Goal: Task Accomplishment & Management: Complete application form

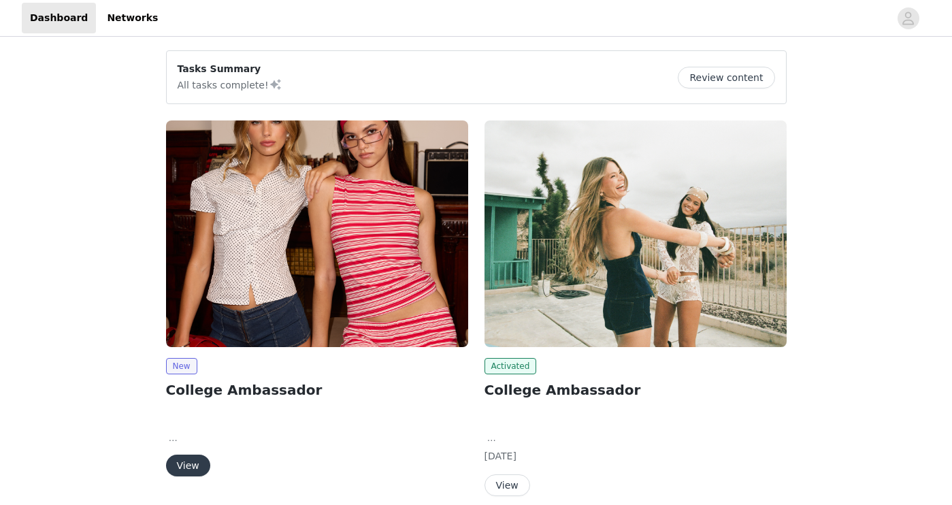
click at [197, 472] on button "View" at bounding box center [188, 466] width 44 height 22
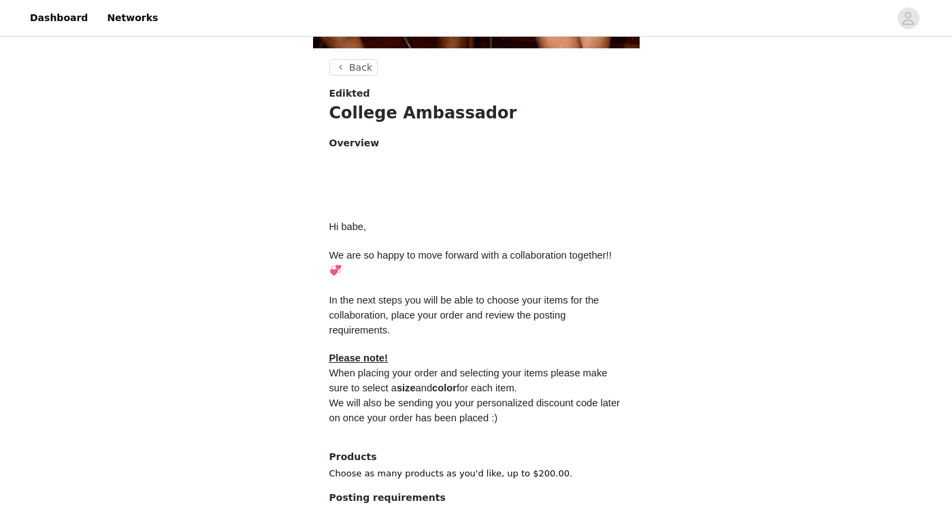
scroll to position [594, 0]
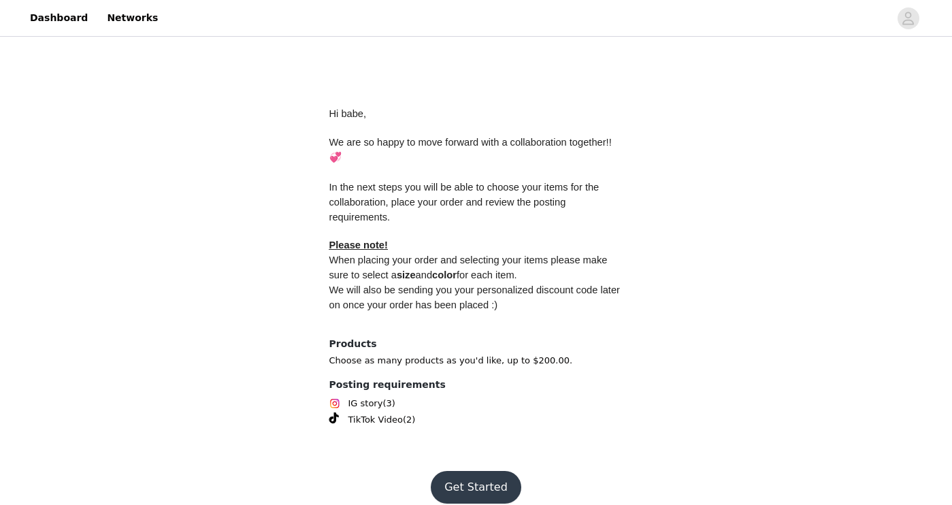
click at [482, 477] on button "Get Started" at bounding box center [476, 487] width 91 height 33
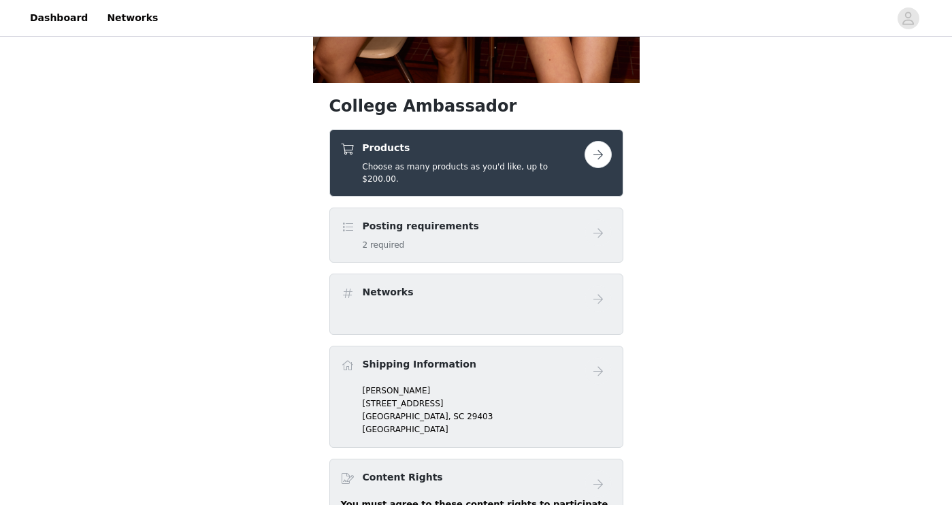
scroll to position [442, 0]
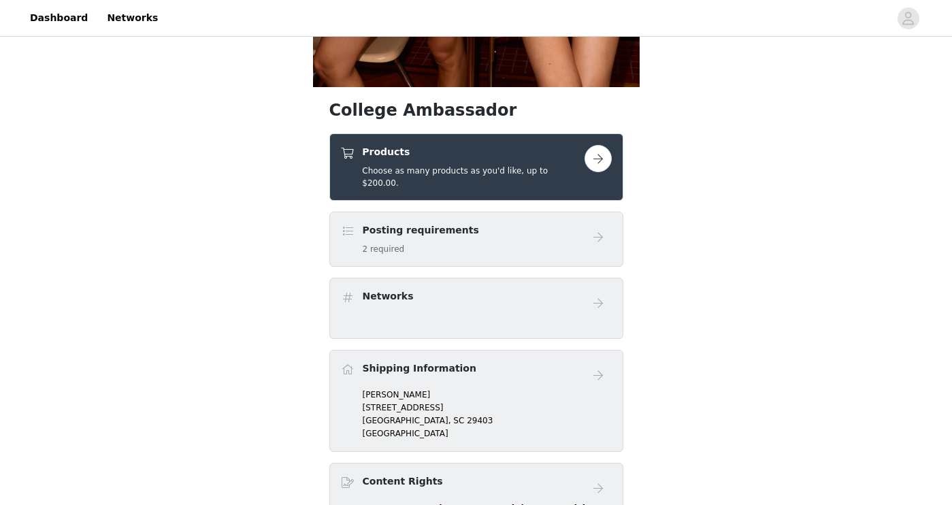
click at [598, 158] on button "button" at bounding box center [598, 158] width 27 height 27
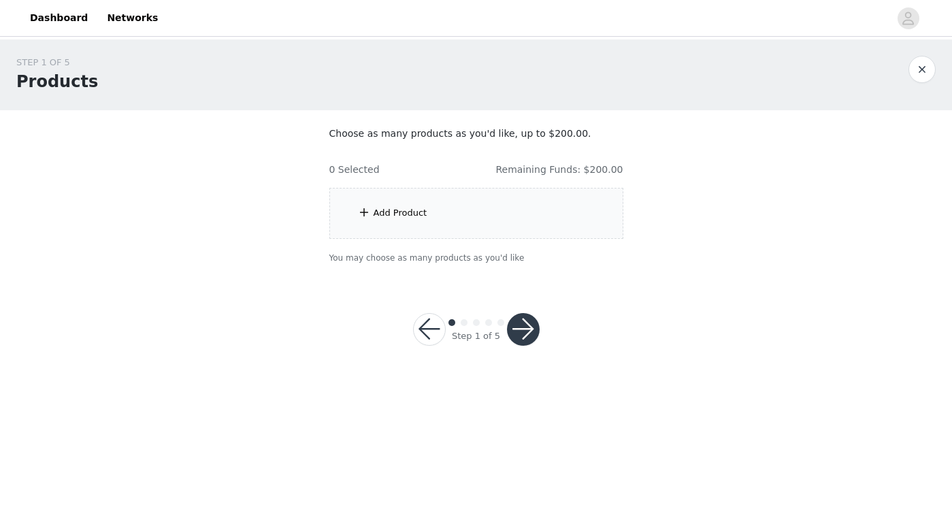
click at [528, 214] on div "Add Product" at bounding box center [476, 213] width 294 height 51
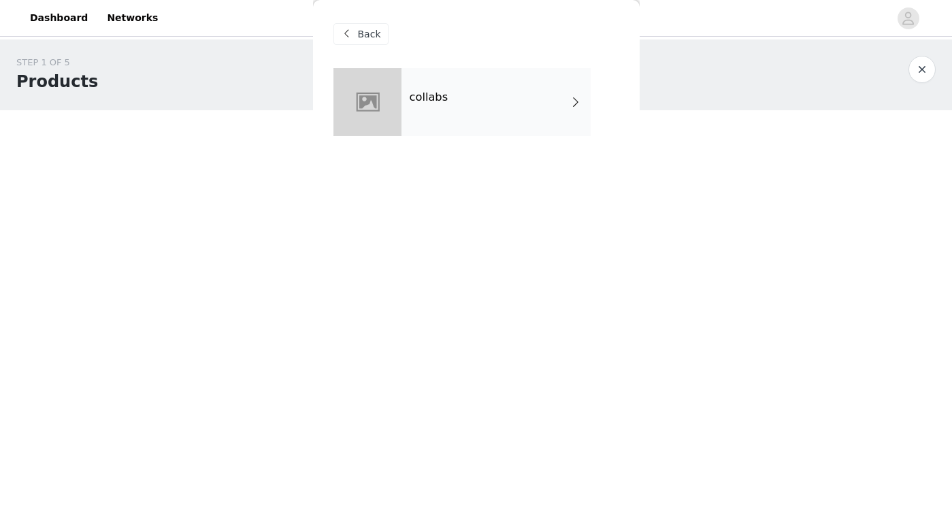
click at [502, 123] on div "collabs" at bounding box center [496, 102] width 189 height 68
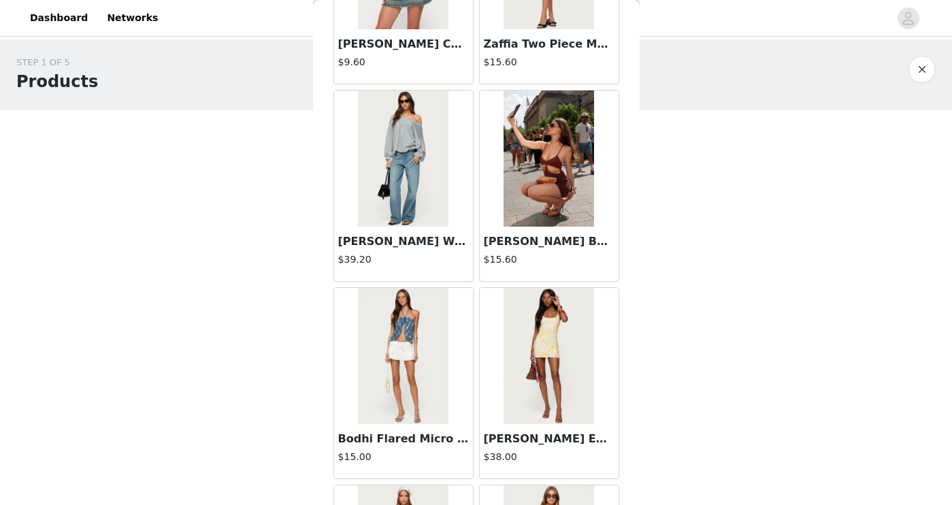
scroll to position [1578, 0]
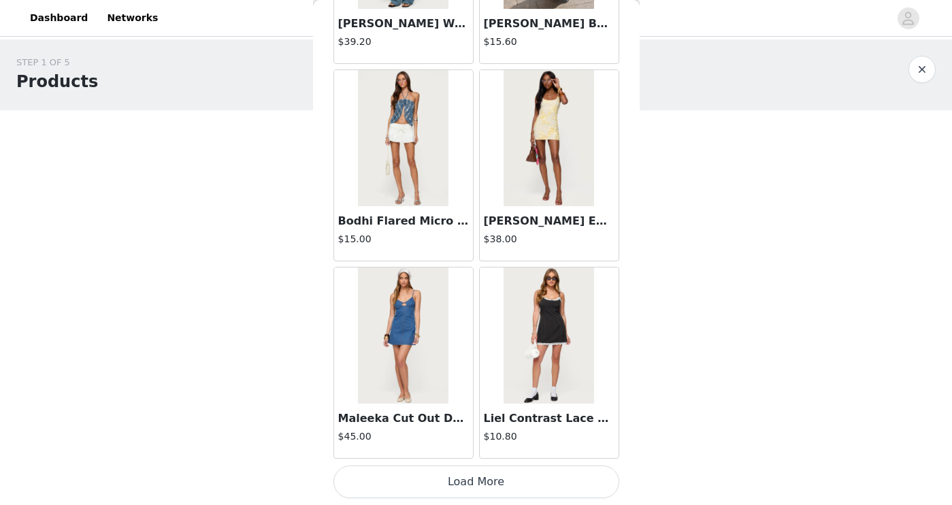
click at [502, 479] on button "Load More" at bounding box center [477, 482] width 286 height 33
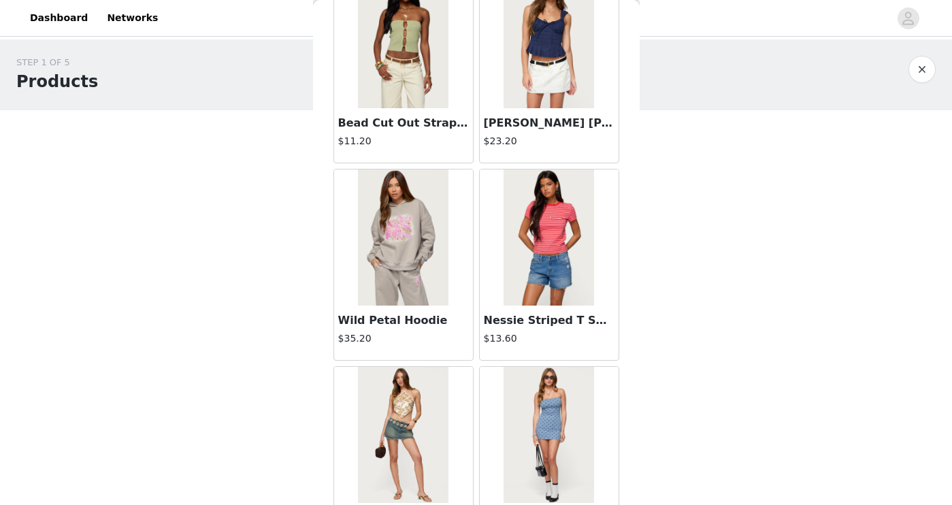
scroll to position [3552, 0]
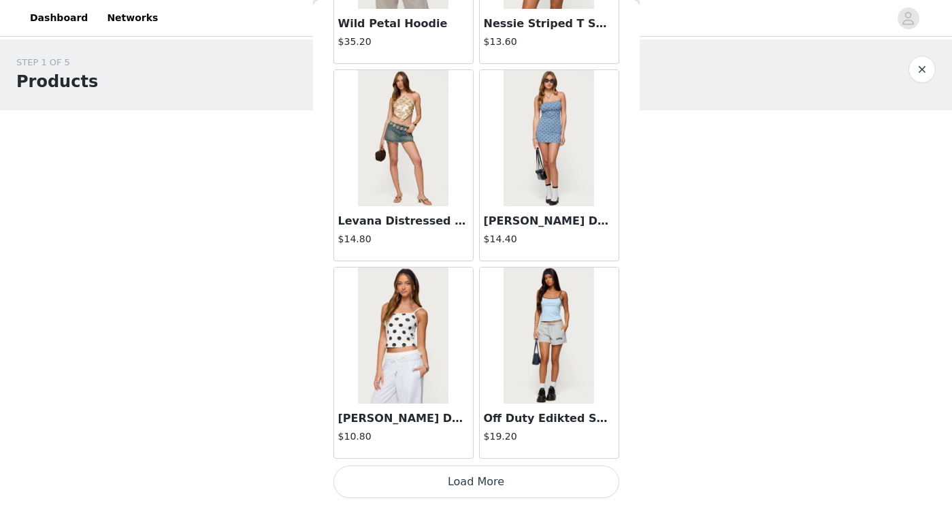
click at [454, 479] on button "Load More" at bounding box center [477, 482] width 286 height 33
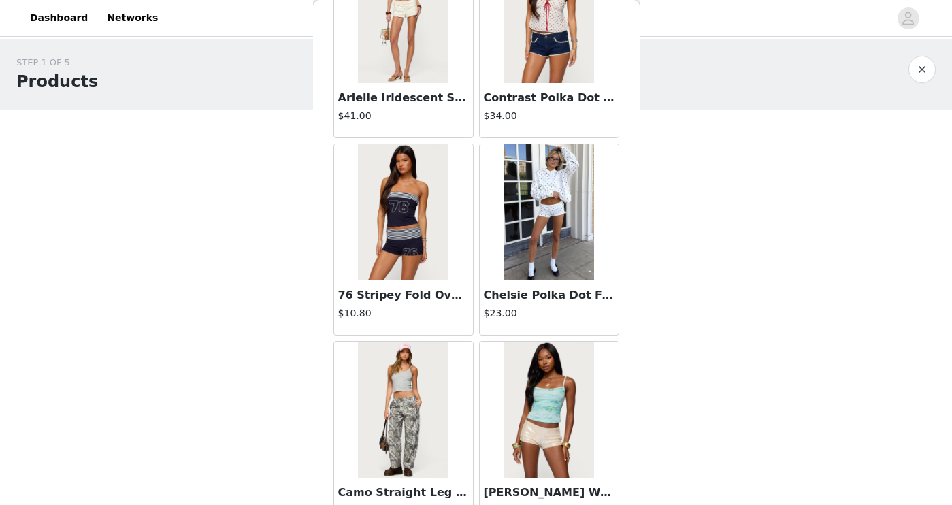
scroll to position [4467, 0]
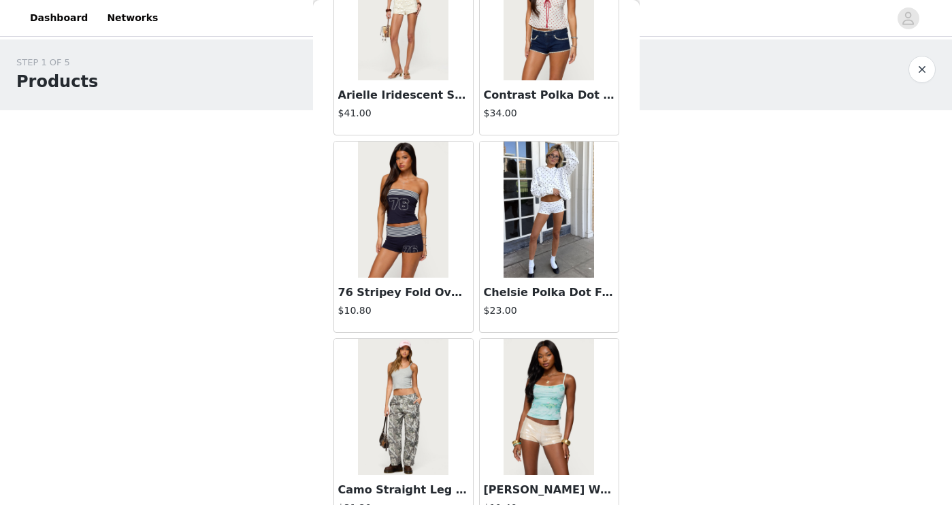
click at [570, 318] on div "$23.00" at bounding box center [549, 312] width 131 height 17
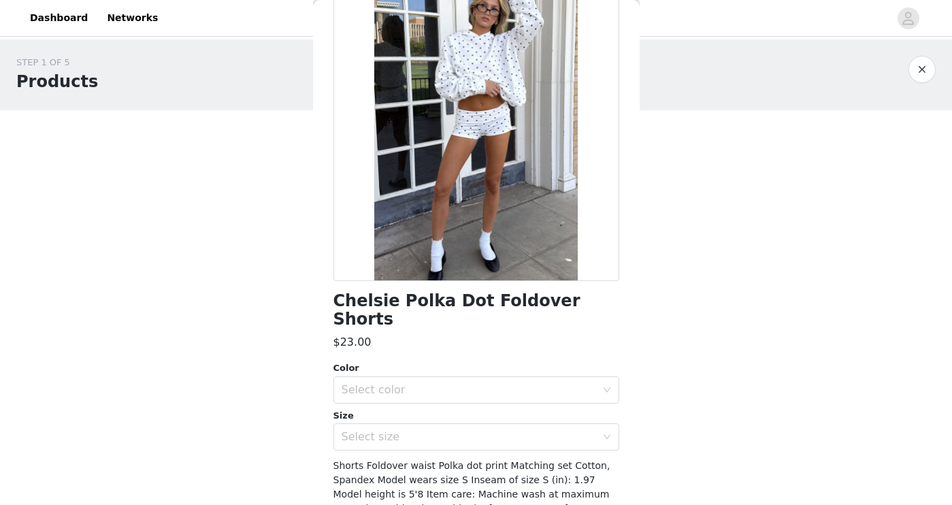
scroll to position [80, 0]
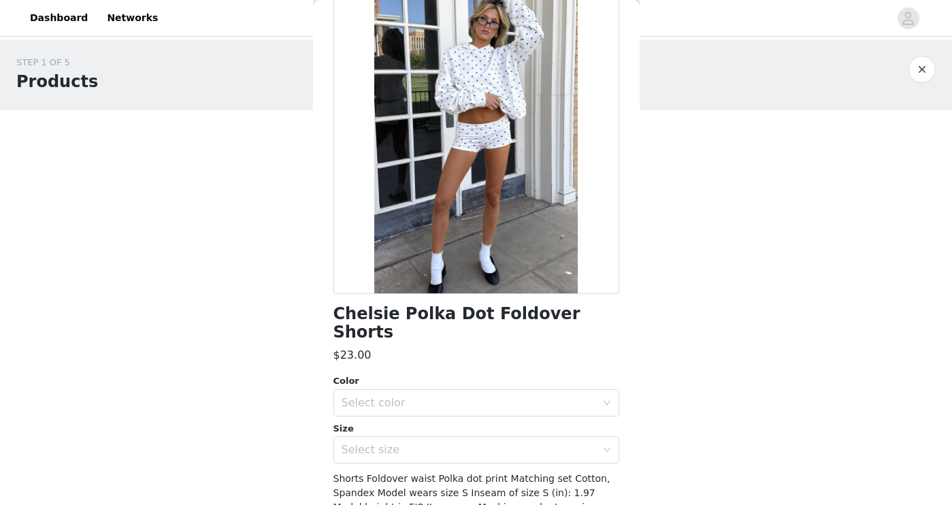
click at [380, 400] on div "Color Select color Size Select size" at bounding box center [477, 418] width 286 height 89
click at [381, 396] on div "Select color" at bounding box center [469, 403] width 255 height 14
click at [376, 414] on li "WHITE" at bounding box center [477, 415] width 286 height 22
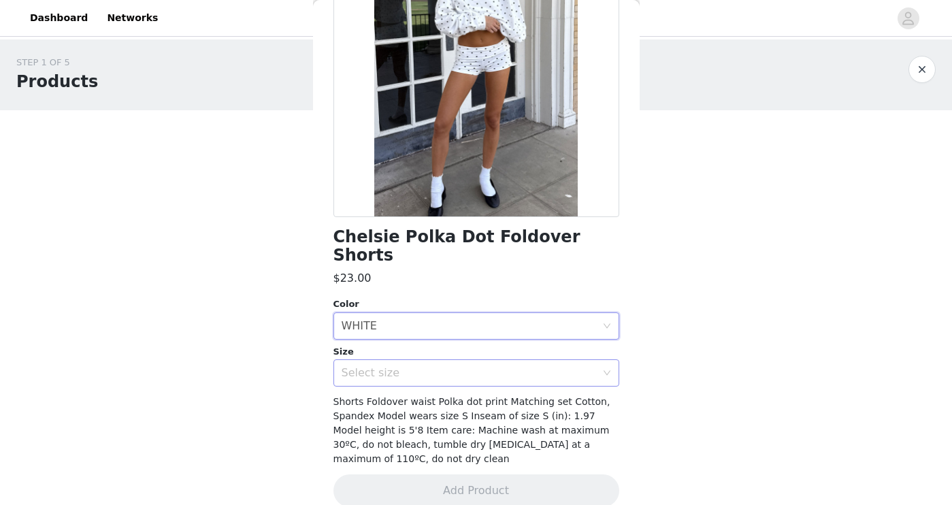
click at [379, 366] on div "Select size" at bounding box center [469, 373] width 255 height 14
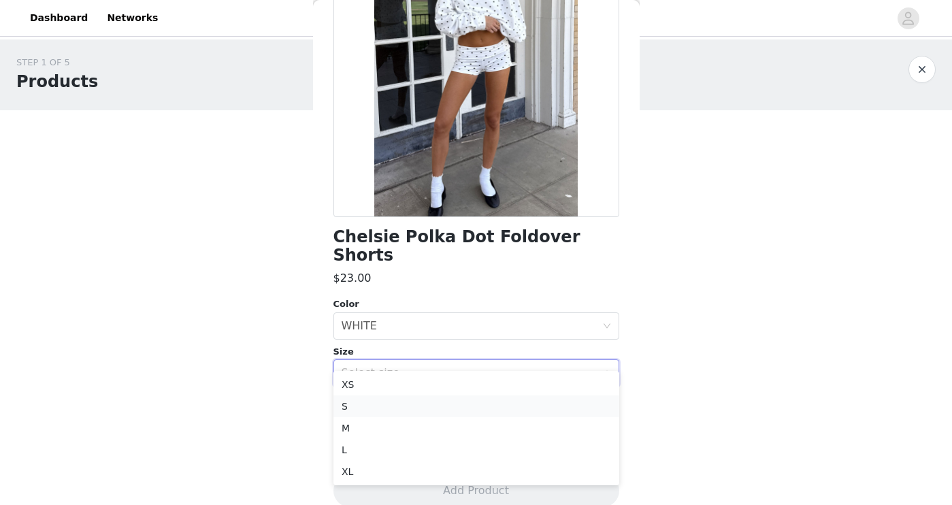
click at [369, 408] on li "S" at bounding box center [477, 406] width 286 height 22
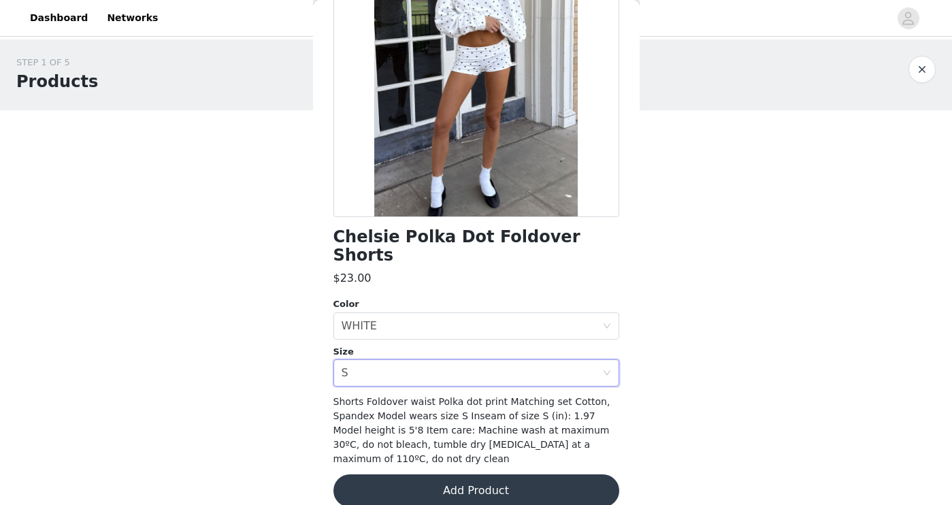
click at [455, 475] on button "Add Product" at bounding box center [477, 490] width 286 height 33
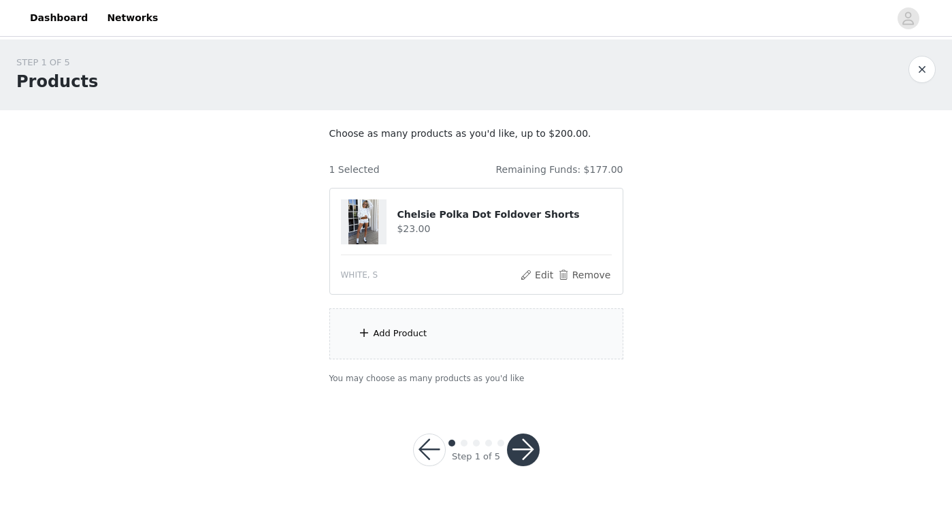
click at [395, 342] on div "Add Product" at bounding box center [476, 333] width 294 height 51
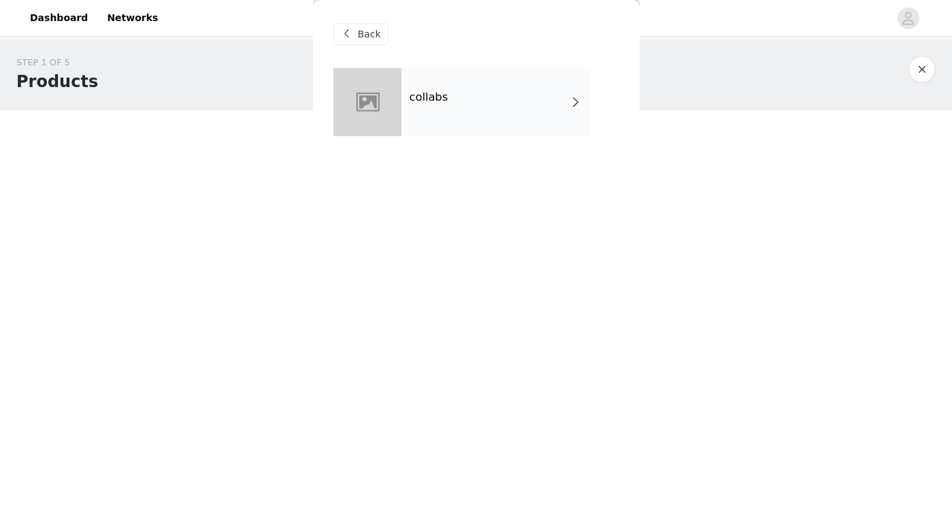
click at [429, 127] on div "collabs" at bounding box center [496, 102] width 189 height 68
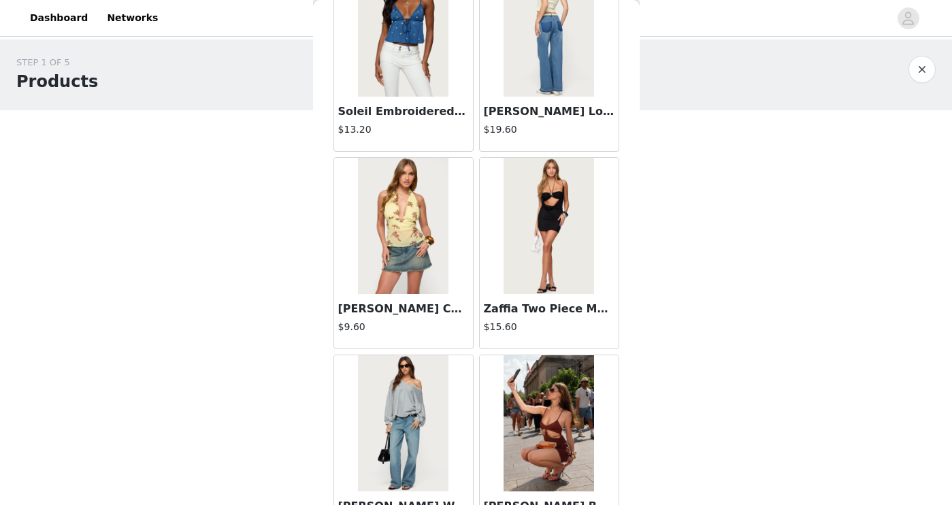
scroll to position [1578, 0]
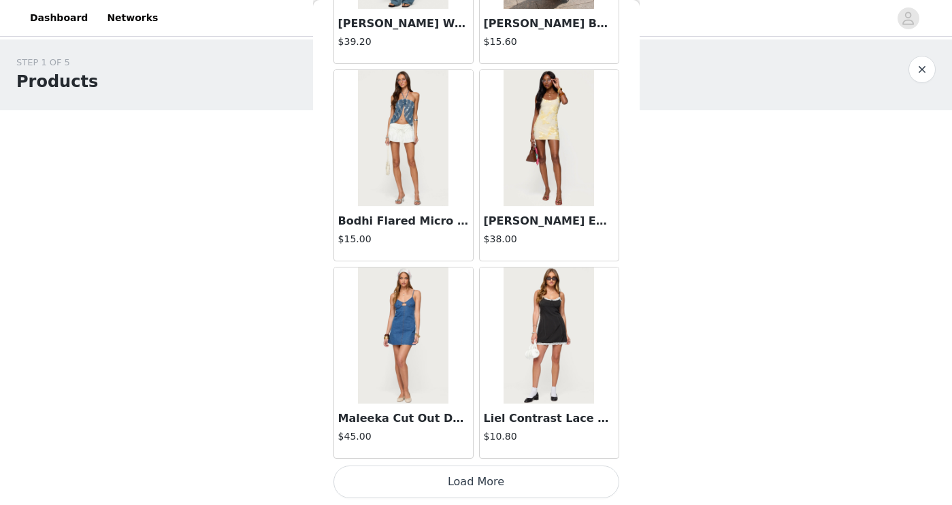
click at [503, 489] on button "Load More" at bounding box center [477, 482] width 286 height 33
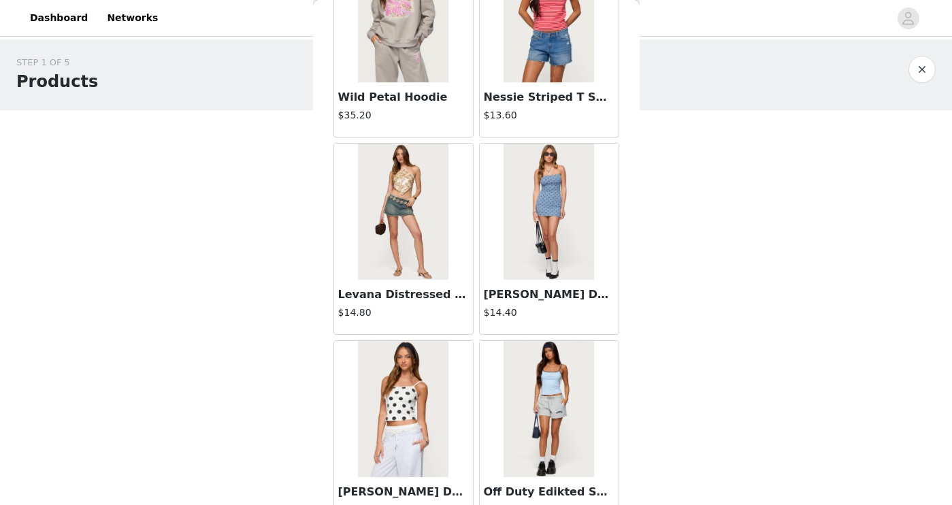
scroll to position [3552, 0]
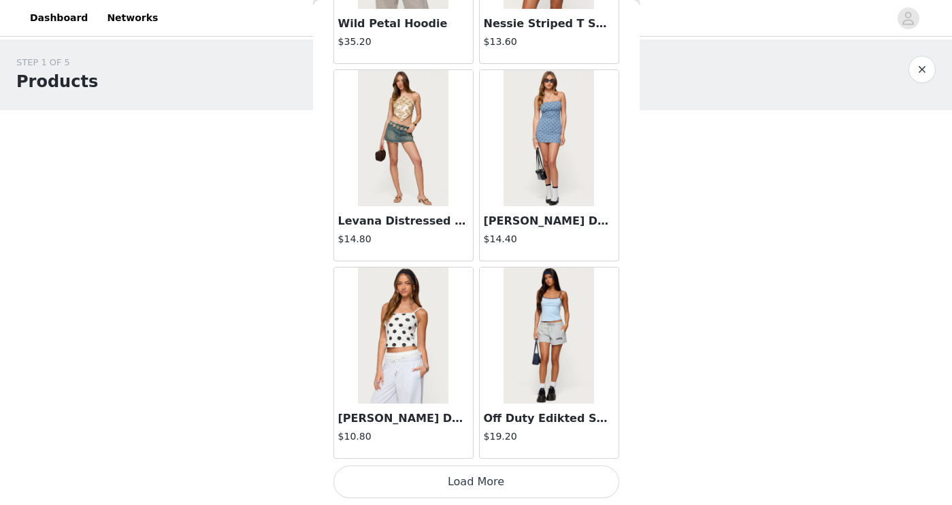
click at [482, 485] on button "Load More" at bounding box center [477, 482] width 286 height 33
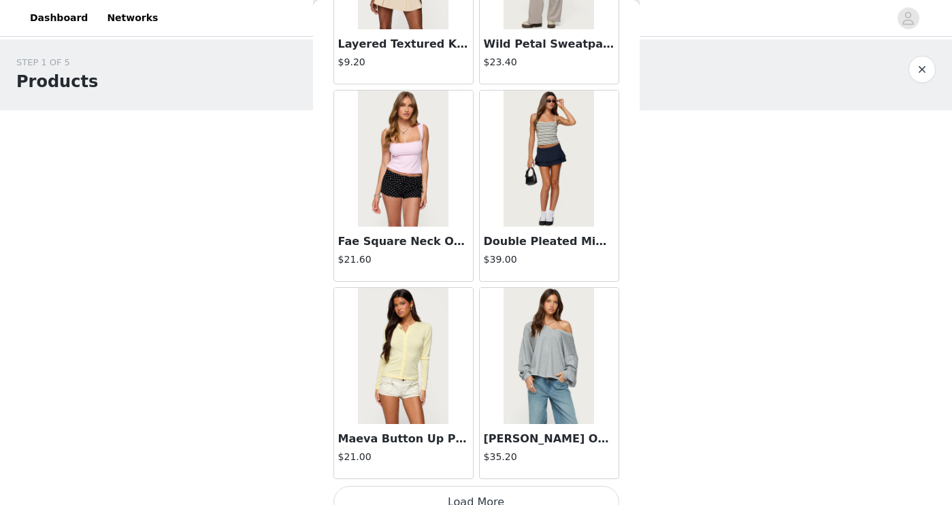
scroll to position [5507, 0]
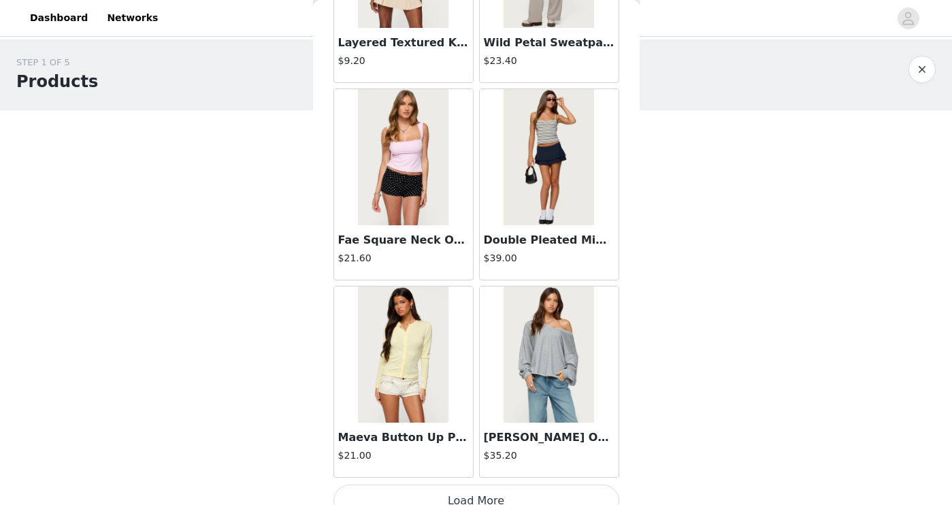
click at [559, 193] on img at bounding box center [549, 157] width 91 height 136
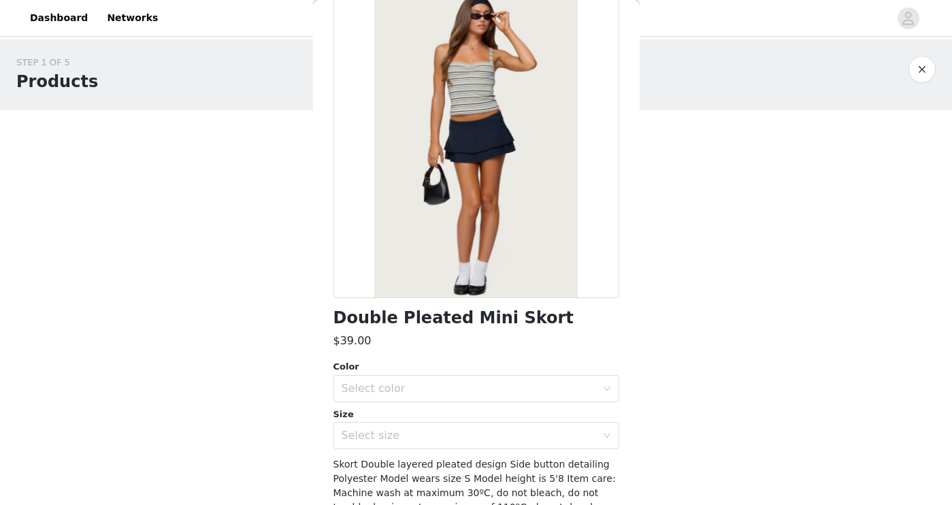
scroll to position [143, 0]
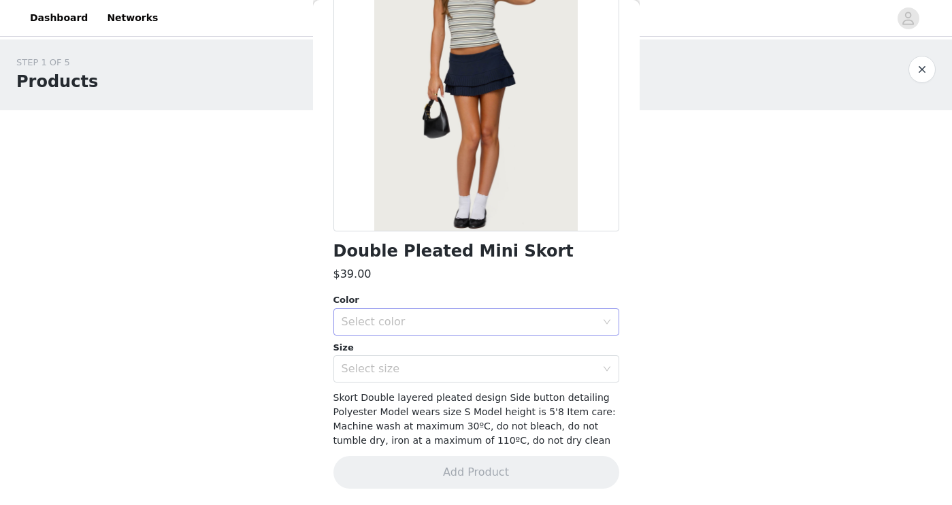
click at [428, 317] on div "Select color" at bounding box center [469, 322] width 255 height 14
click at [415, 355] on li "NAVY" at bounding box center [477, 352] width 286 height 22
click at [418, 375] on div "Select size" at bounding box center [469, 369] width 255 height 14
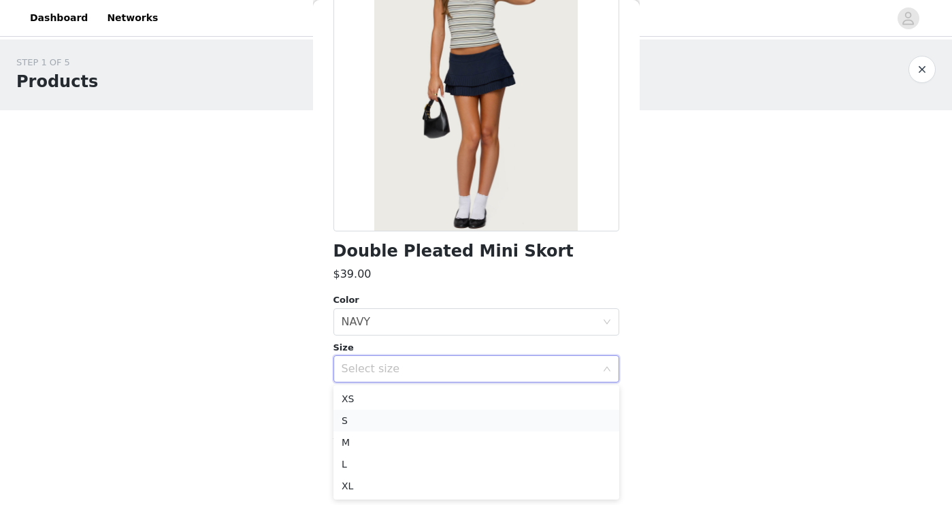
click at [383, 422] on li "S" at bounding box center [477, 421] width 286 height 22
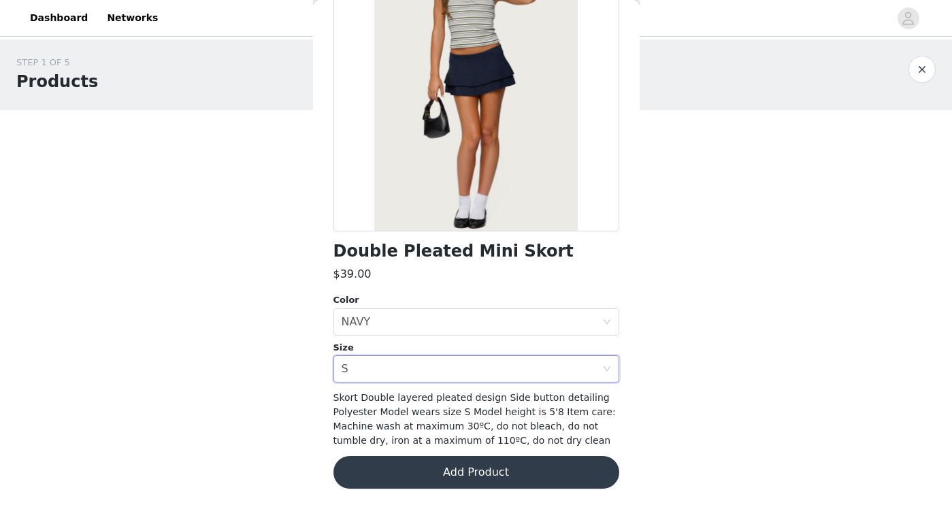
click at [479, 476] on button "Add Product" at bounding box center [477, 472] width 286 height 33
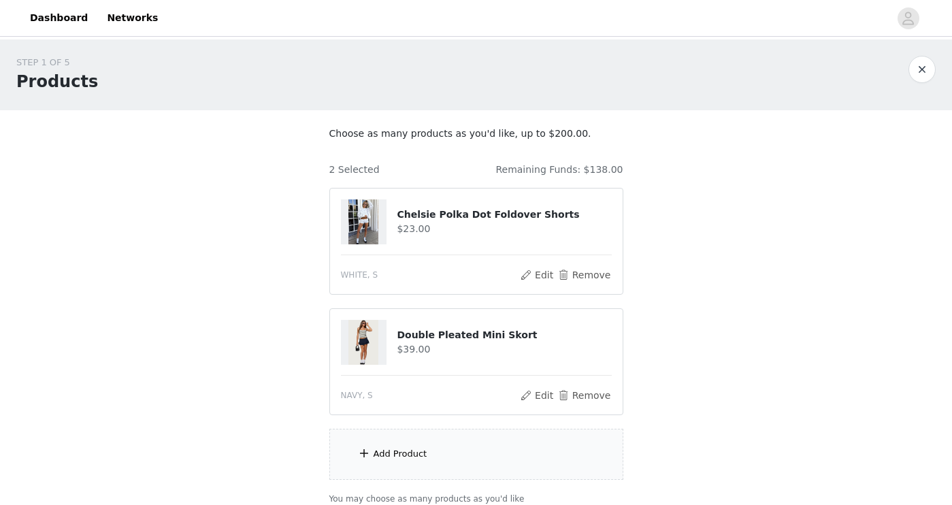
click at [471, 459] on div "Add Product" at bounding box center [476, 454] width 294 height 51
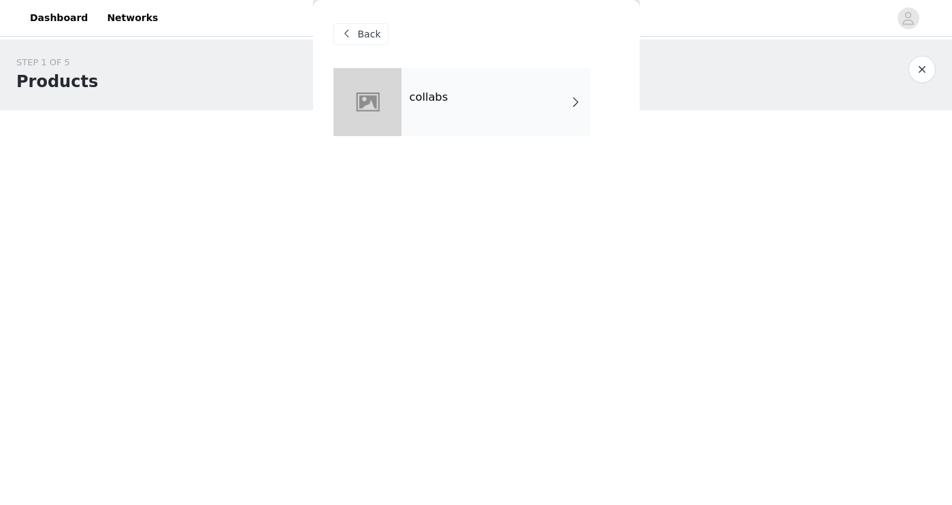
click at [404, 108] on div "collabs" at bounding box center [496, 102] width 189 height 68
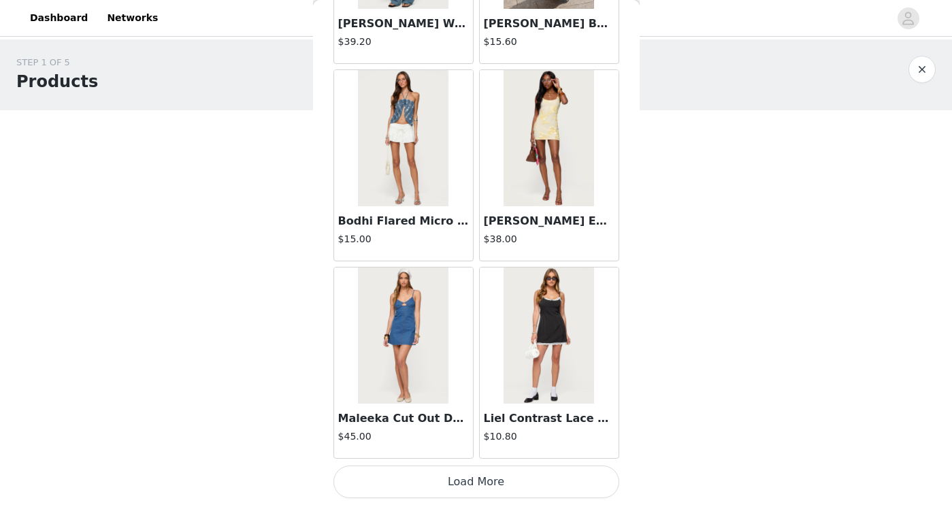
click at [494, 487] on button "Load More" at bounding box center [477, 482] width 286 height 33
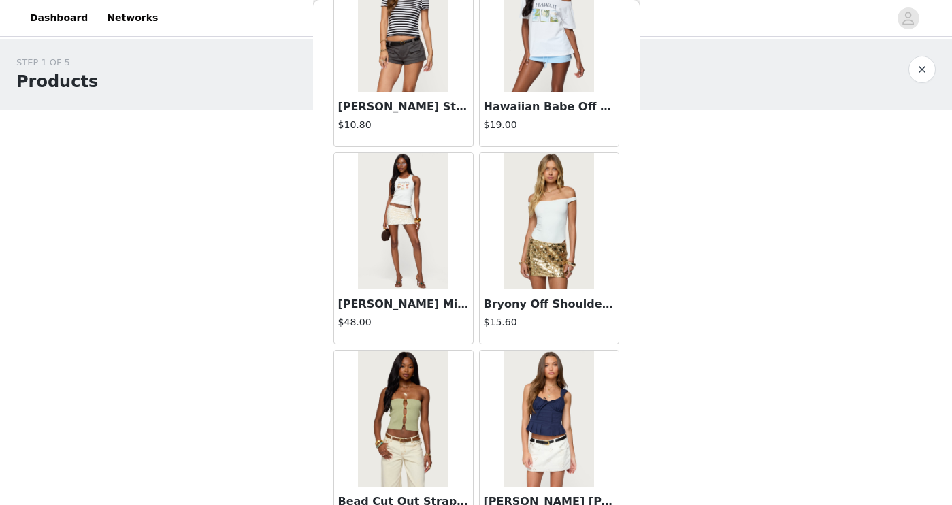
scroll to position [3552, 0]
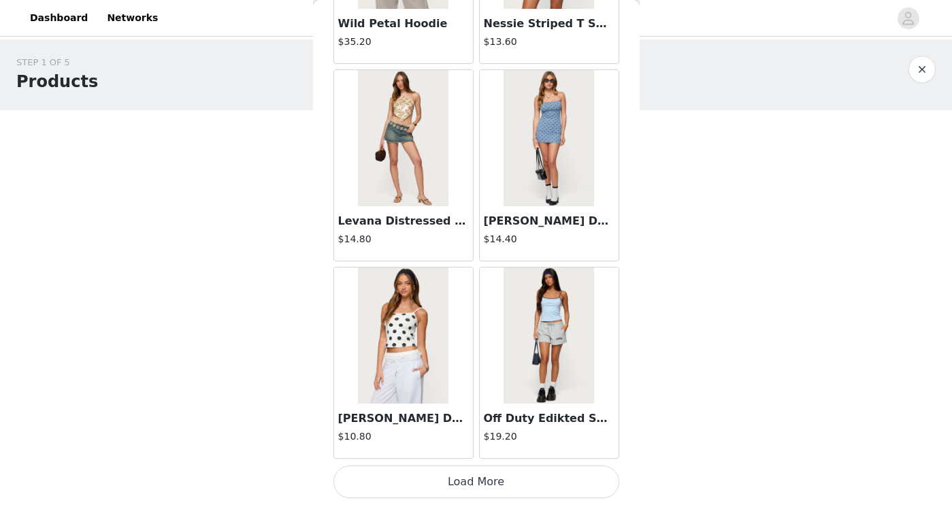
click at [525, 492] on button "Load More" at bounding box center [477, 482] width 286 height 33
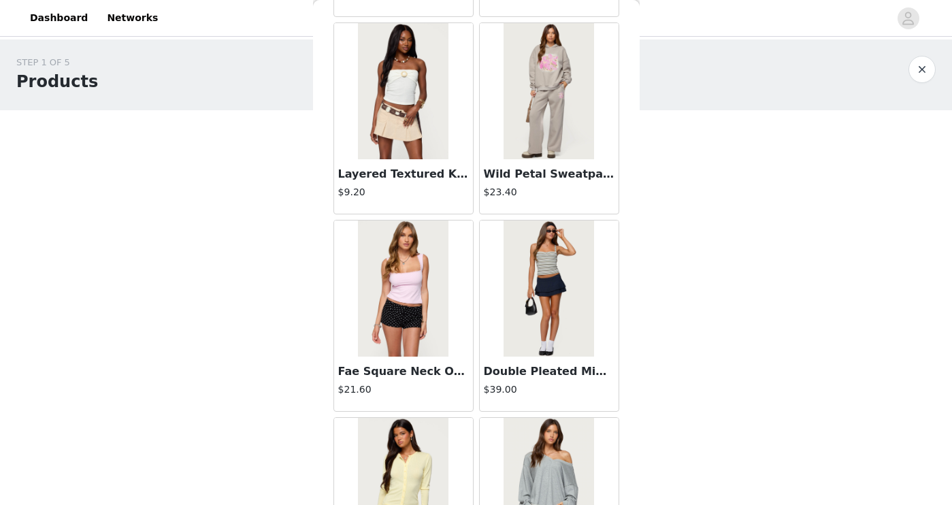
scroll to position [5526, 0]
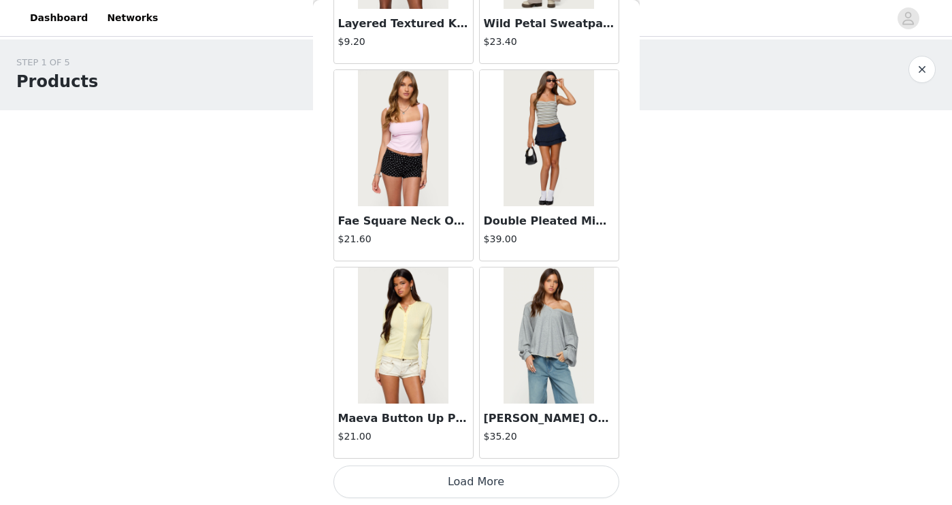
click at [461, 488] on button "Load More" at bounding box center [477, 482] width 286 height 33
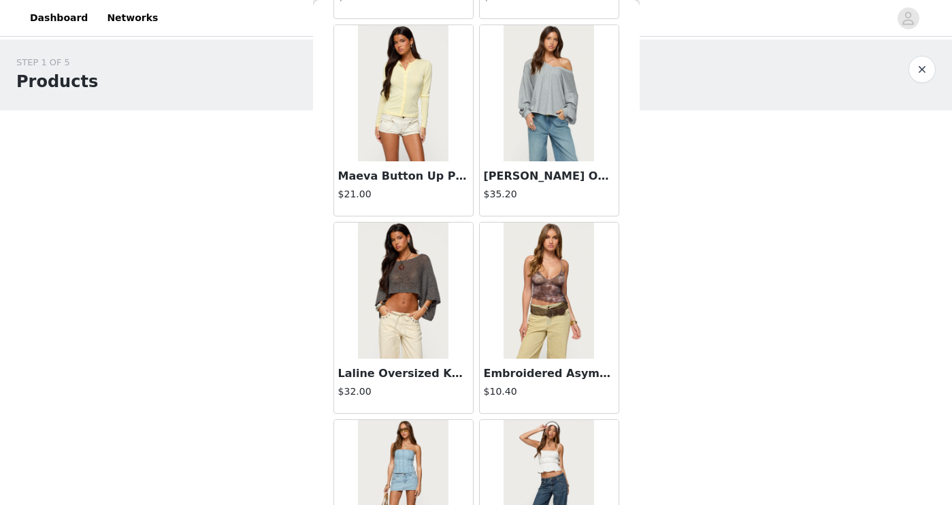
scroll to position [5769, 0]
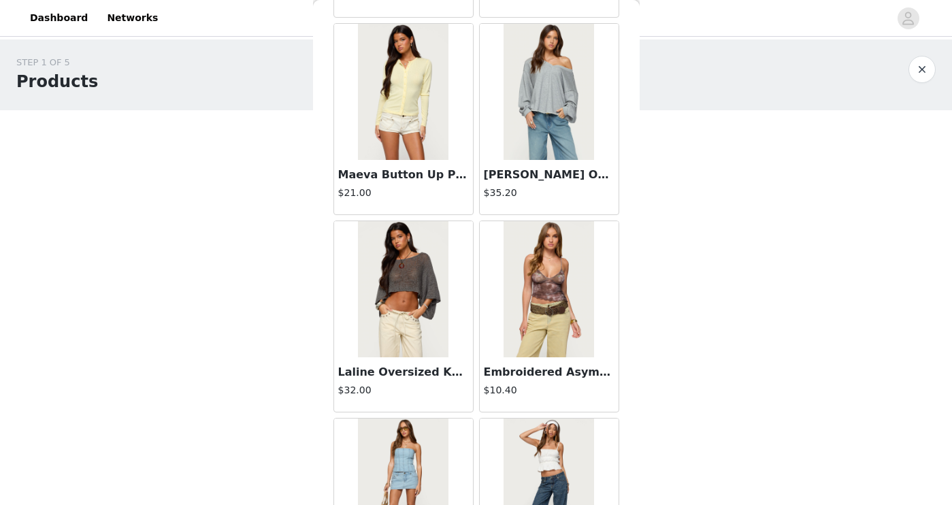
click at [404, 308] on img at bounding box center [403, 289] width 91 height 136
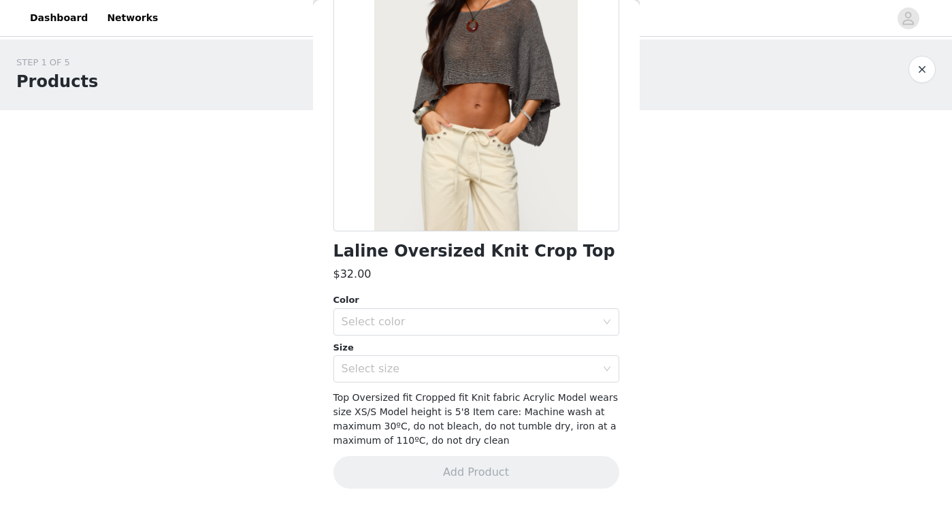
scroll to position [141, 0]
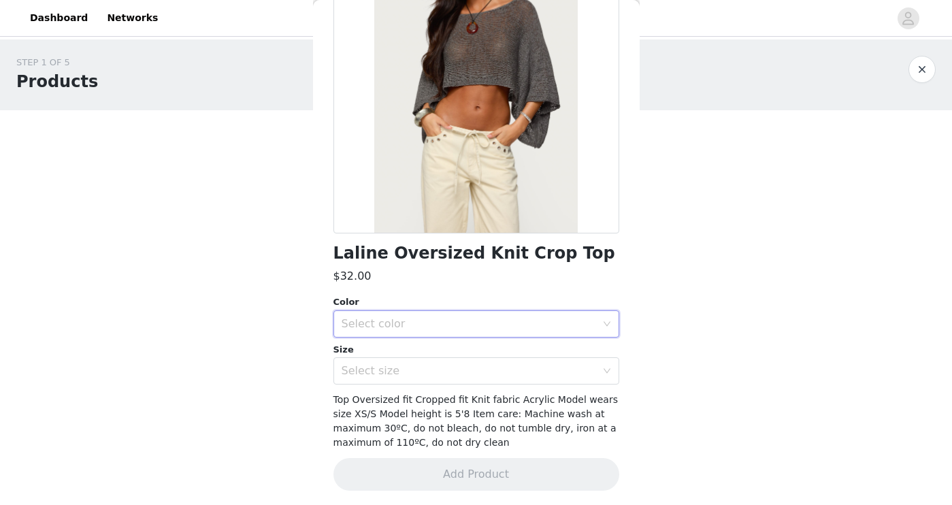
click at [431, 316] on div "Select color" at bounding box center [472, 324] width 261 height 26
click at [411, 358] on li "GRAY" at bounding box center [477, 354] width 286 height 22
click at [408, 378] on div "Select size" at bounding box center [472, 371] width 261 height 26
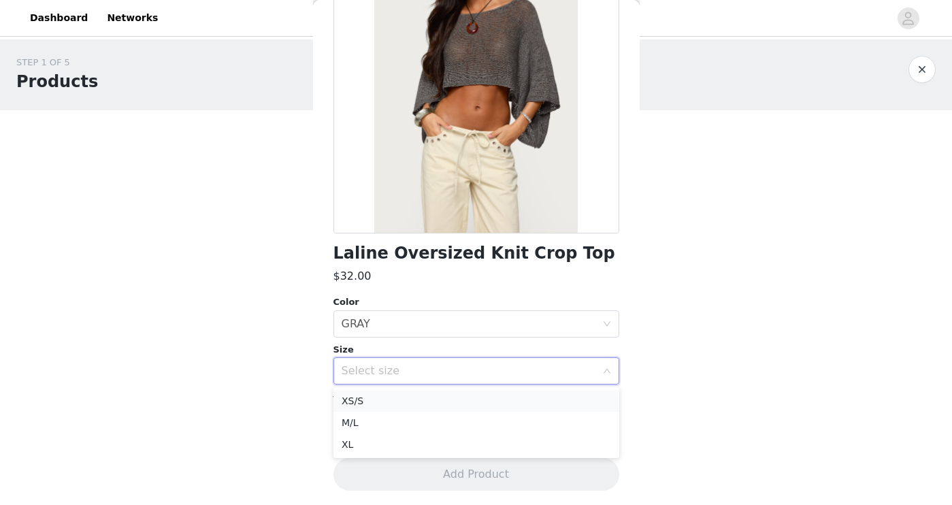
click at [399, 403] on li "XS/S" at bounding box center [477, 401] width 286 height 22
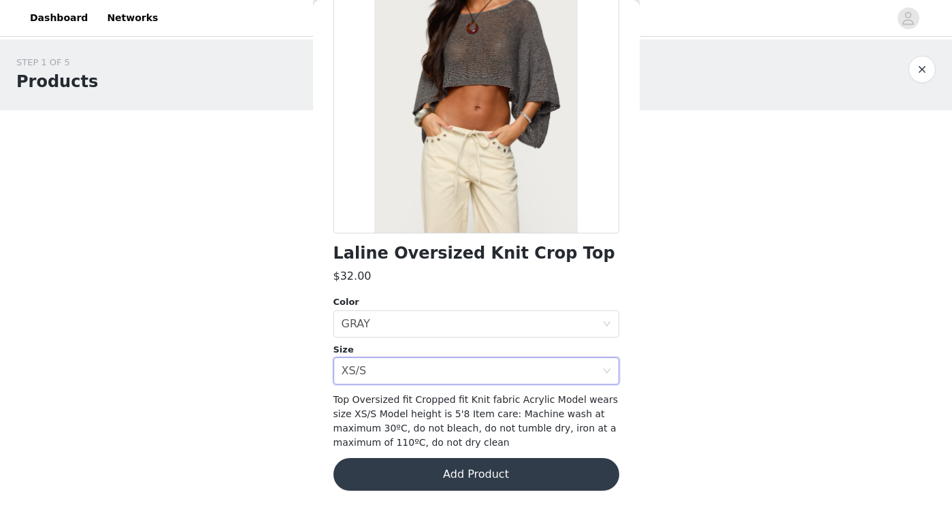
click at [419, 478] on button "Add Product" at bounding box center [477, 474] width 286 height 33
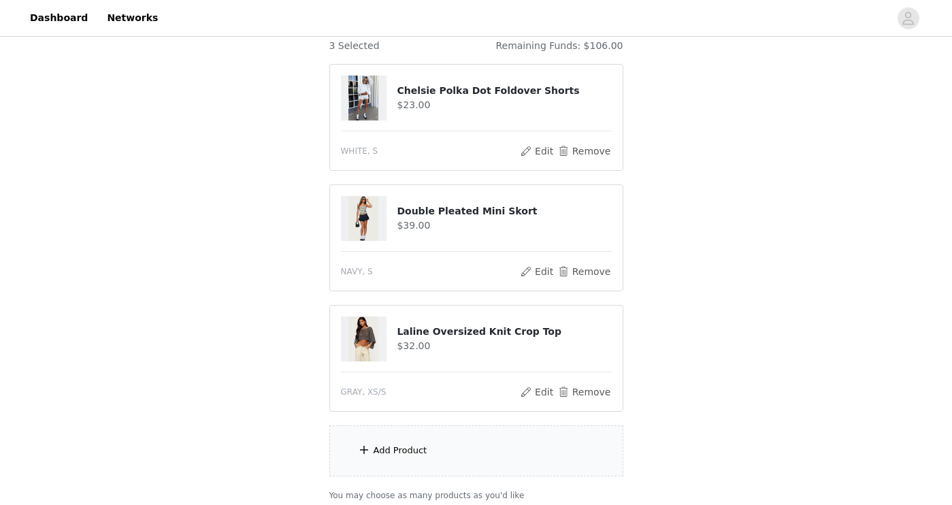
scroll to position [123, 0]
click at [451, 456] on div "Add Product" at bounding box center [476, 451] width 294 height 51
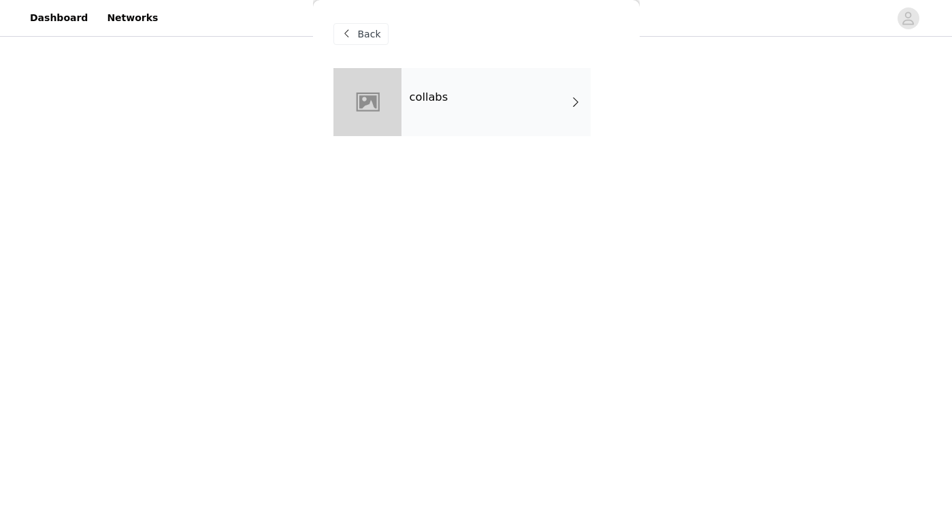
click at [470, 106] on div "collabs" at bounding box center [496, 102] width 189 height 68
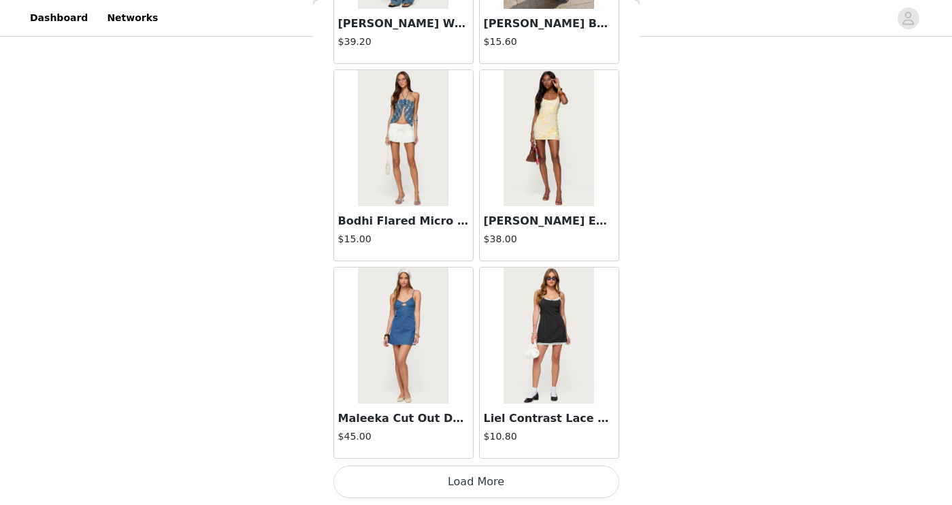
click at [467, 484] on button "Load More" at bounding box center [477, 482] width 286 height 33
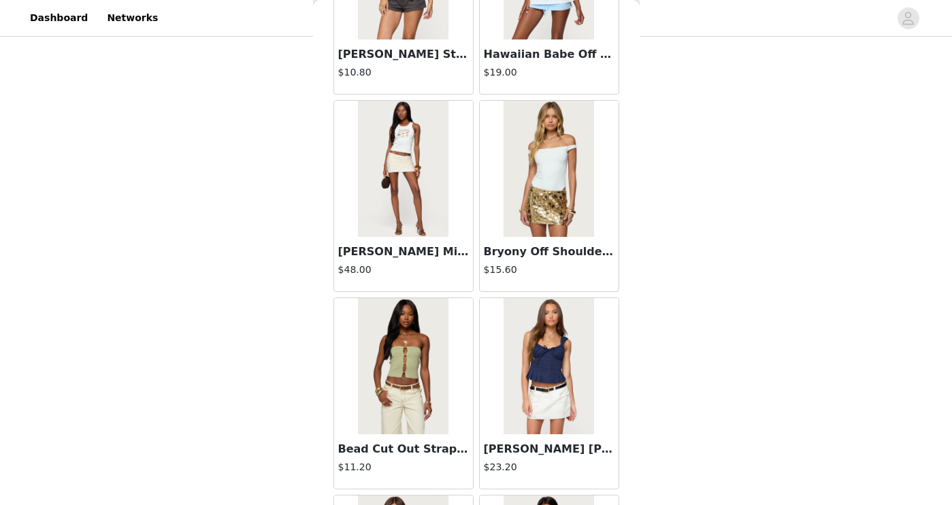
scroll to position [3552, 0]
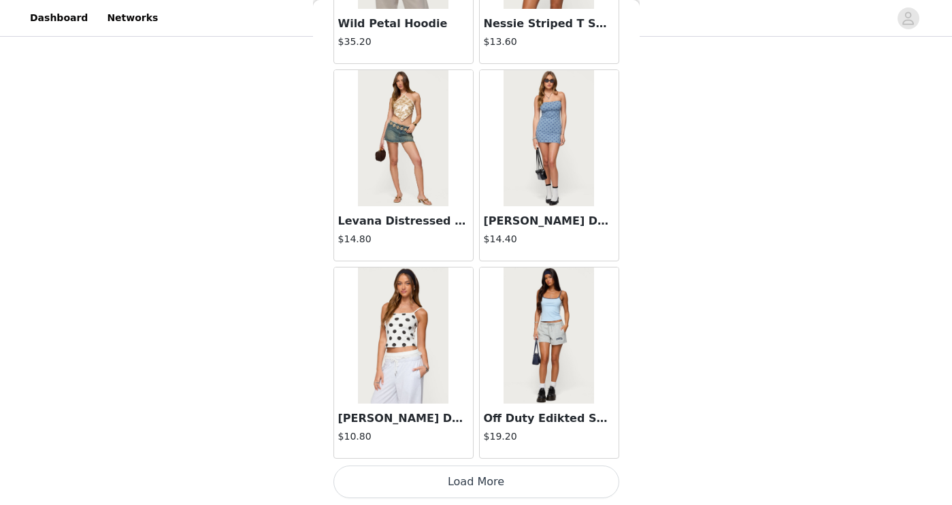
click at [472, 487] on button "Load More" at bounding box center [477, 482] width 286 height 33
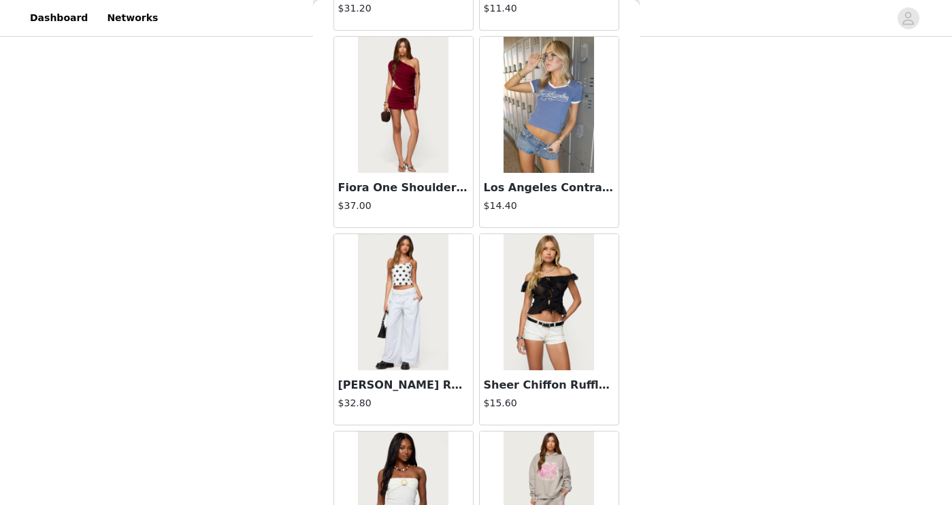
scroll to position [5526, 0]
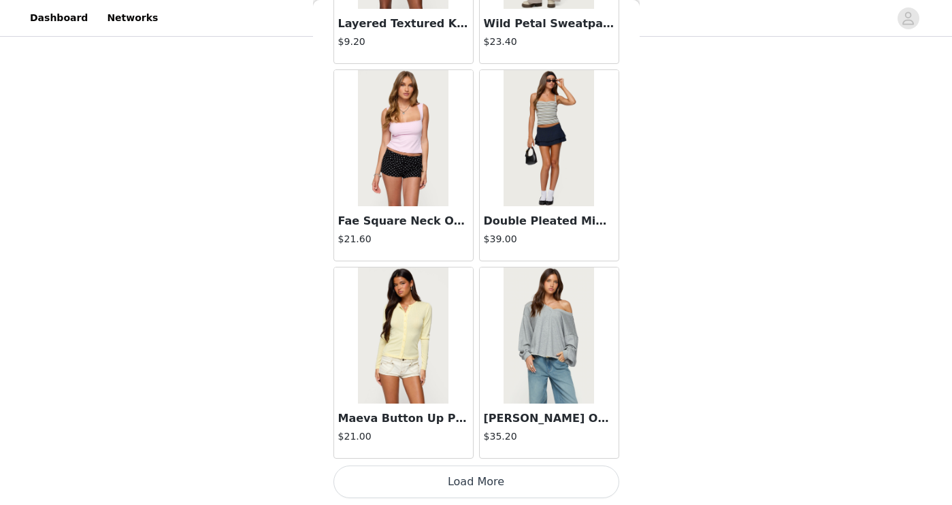
click at [545, 489] on button "Load More" at bounding box center [477, 482] width 286 height 33
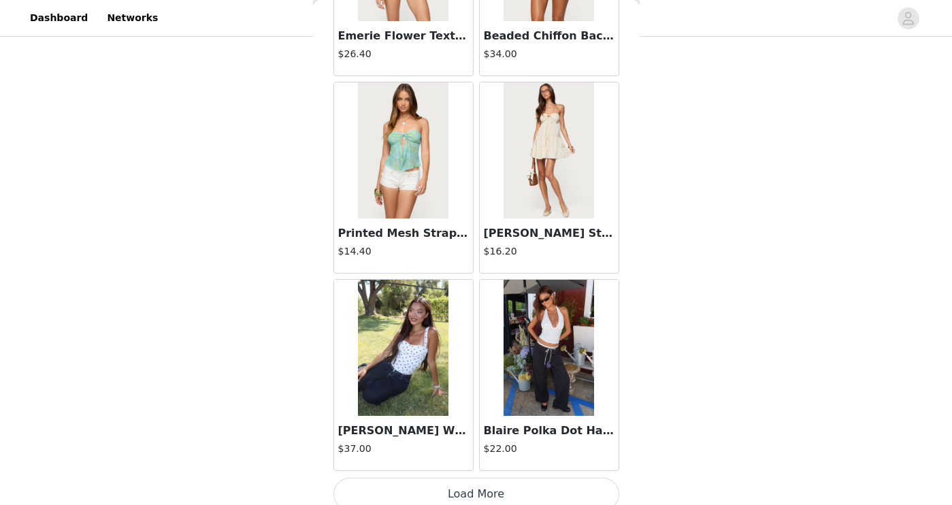
scroll to position [7500, 0]
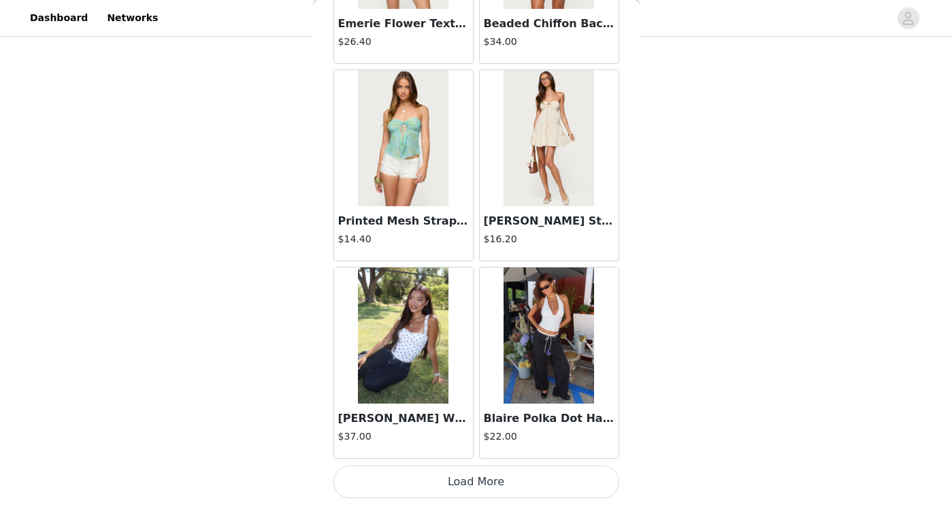
click at [575, 396] on img at bounding box center [549, 336] width 91 height 136
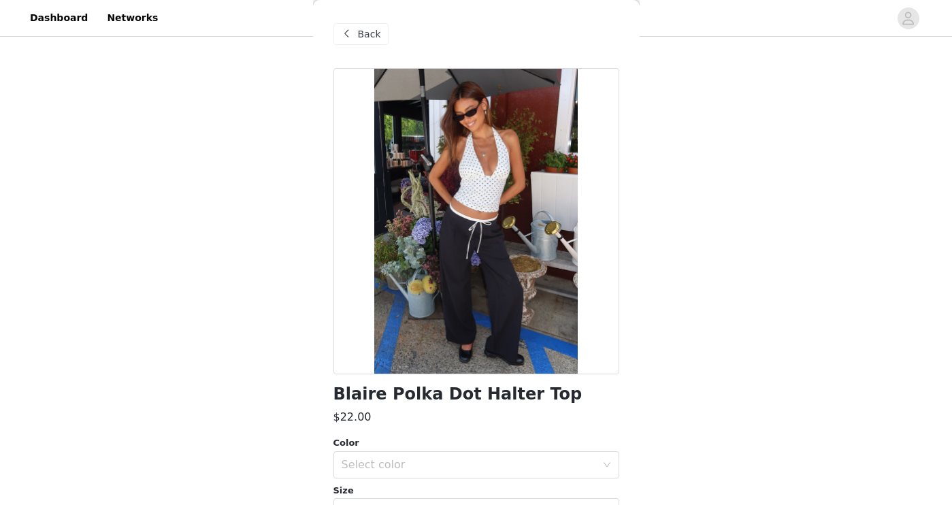
scroll to position [143, 0]
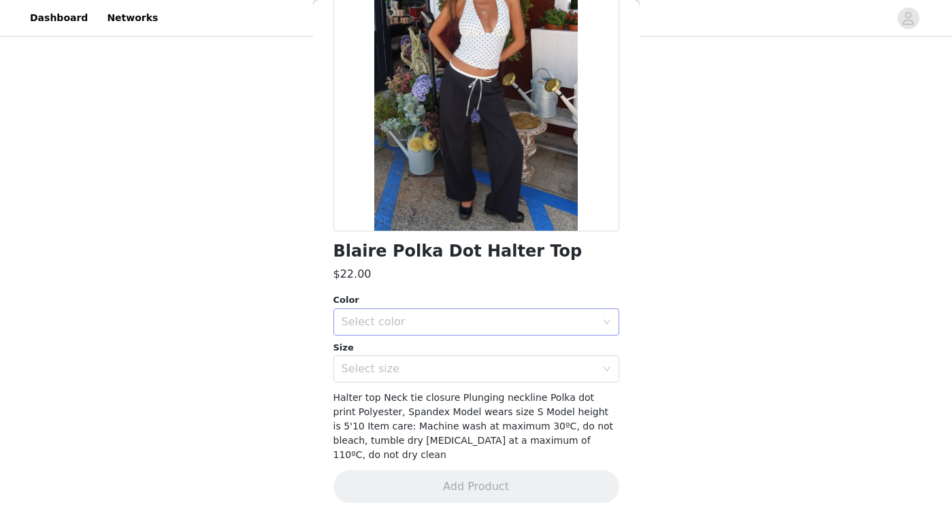
click at [393, 317] on div "Select color" at bounding box center [469, 322] width 255 height 14
click at [387, 355] on li "WHITE AND BLACK" at bounding box center [477, 352] width 286 height 22
click at [383, 374] on div "Select size" at bounding box center [469, 369] width 255 height 14
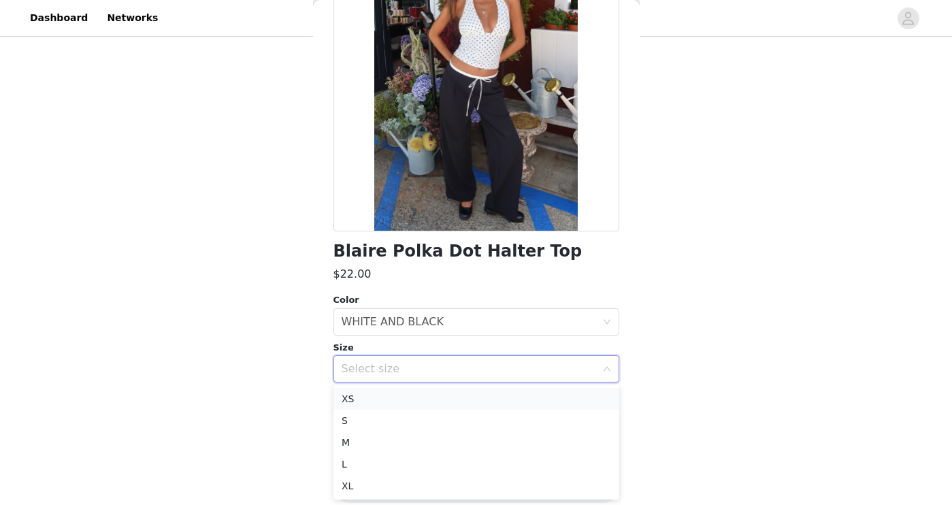
click at [377, 401] on li "XS" at bounding box center [477, 399] width 286 height 22
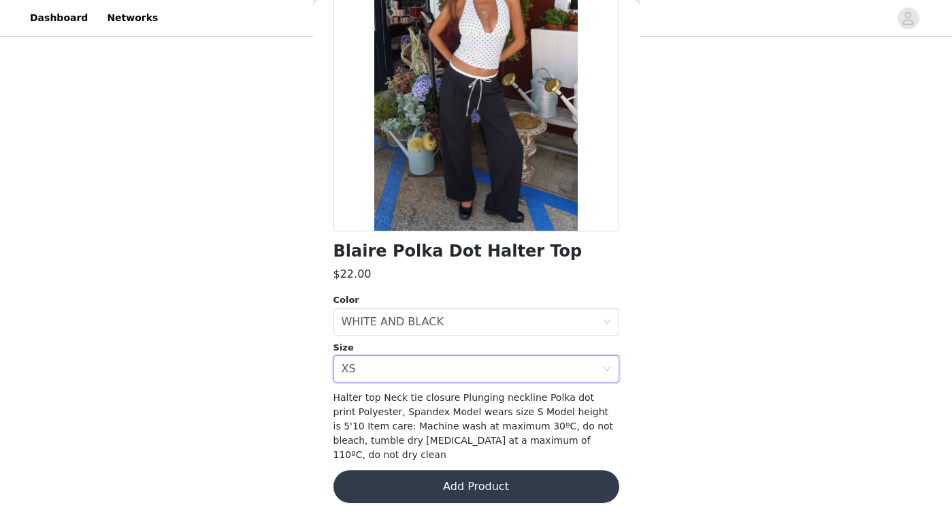
click at [399, 470] on button "Add Product" at bounding box center [477, 486] width 286 height 33
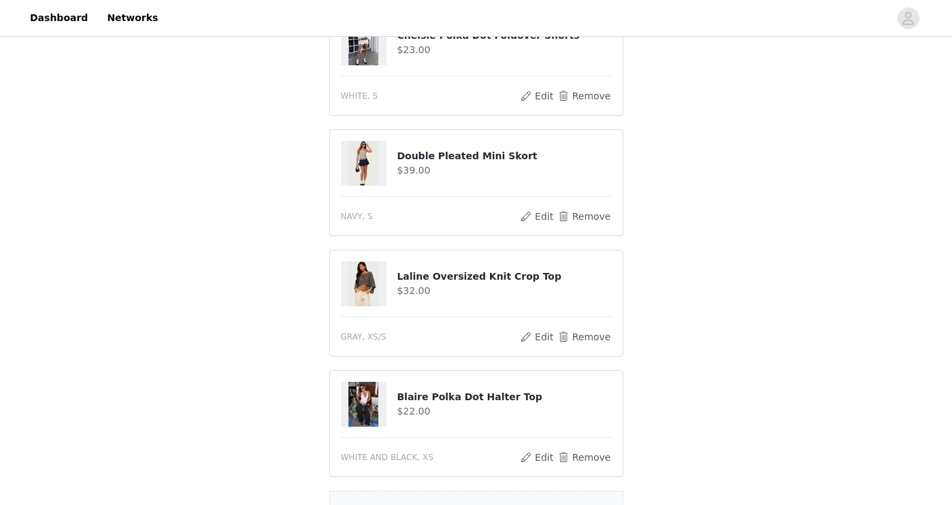
scroll to position [195, 0]
